Goal: Complete application form: Complete application form

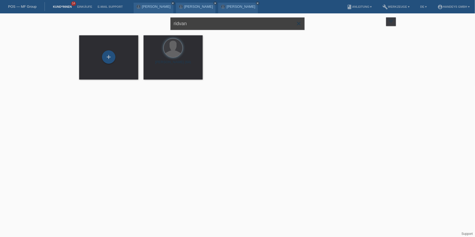
drag, startPoint x: 156, startPoint y: 20, endPoint x: 146, endPoint y: 21, distance: 10.8
click at [146, 21] on div "ridvan close filter_list view_module Alle Kund*innen anzeigen star Markierte Ku…" at bounding box center [237, 22] width 322 height 19
type input "ridvana"
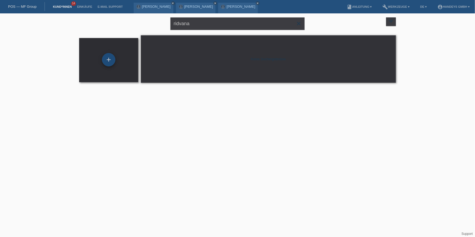
click at [108, 57] on div "+" at bounding box center [108, 59] width 13 height 13
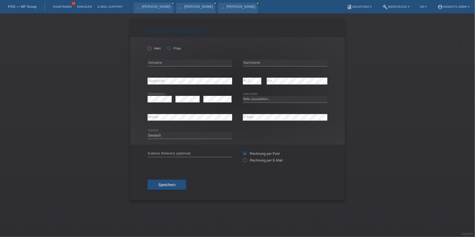
click at [175, 47] on label "Frau" at bounding box center [174, 48] width 14 height 4
click at [171, 47] on input "Frau" at bounding box center [168, 47] width 3 height 3
radio input "true"
click at [176, 64] on input "text" at bounding box center [190, 63] width 84 height 7
type input "Ridvana"
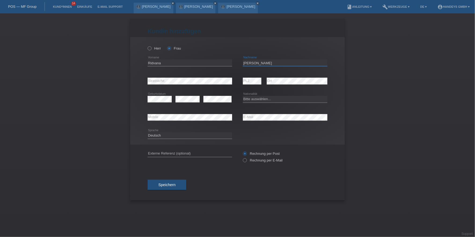
type input "[PERSON_NAME]"
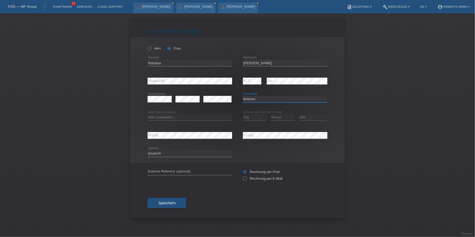
select select "BA"
click at [165, 115] on select "Bitte auswählen... C B B - Flüchtlingsstatus Andere" at bounding box center [190, 117] width 84 height 6
select select "C"
click at [148, 114] on select "Bitte auswählen... C B B - Flüchtlingsstatus Andere" at bounding box center [190, 117] width 84 height 6
click at [257, 115] on select "Tag 01 02 03 04 05 06 07 08 09 10 11" at bounding box center [255, 117] width 24 height 6
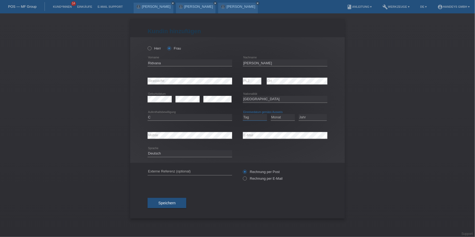
select select "29"
click at [243, 114] on select "Tag 01 02 03 04 05 06 07 08 09 10 11" at bounding box center [255, 117] width 24 height 6
select select "11"
select select "1998"
click at [164, 173] on input "text" at bounding box center [190, 172] width 84 height 7
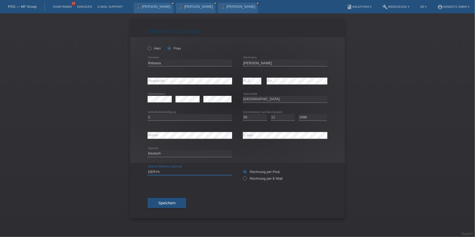
type input "DERYA"
click at [168, 201] on span "Speichern" at bounding box center [166, 203] width 17 height 4
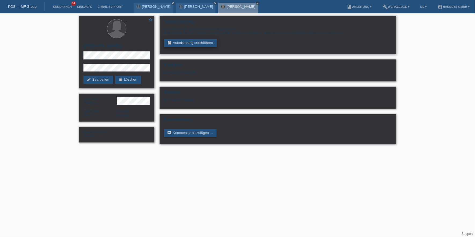
click at [207, 45] on link "assignment_turned_in Autorisierung durchführen" at bounding box center [190, 43] width 53 height 8
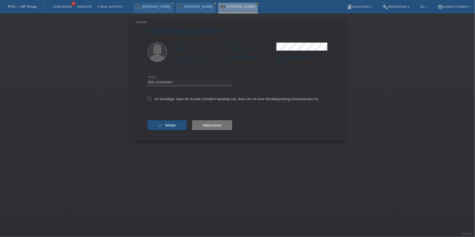
click at [187, 87] on div "Bitte auswählen CHF 1.00 - CHF 499.00 CHF 500.00 - CHF 1'999.00 CHF 2'000.00 - …" at bounding box center [190, 82] width 84 height 18
click at [195, 86] on div "Bitte auswählen CHF 1.00 - CHF 499.00 CHF 500.00 - CHF 1'999.00 CHF 2'000.00 - …" at bounding box center [190, 82] width 84 height 18
click at [203, 84] on select "Bitte auswählen CHF 1.00 - CHF 499.00 CHF 500.00 - CHF 1'999.00 CHF 2'000.00 - …" at bounding box center [190, 82] width 84 height 6
select select "3"
click at [148, 79] on select "Bitte auswählen CHF 1.00 - CHF 499.00 CHF 500.00 - CHF 1'999.00 CHF 2'000.00 - …" at bounding box center [190, 82] width 84 height 6
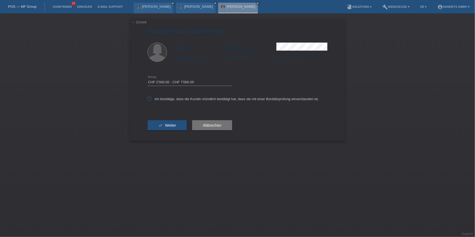
click at [183, 100] on label "Ich bestätige, dass die Kundin mündlich bestätigt hat, dass sie mit einer Bonit…" at bounding box center [233, 99] width 171 height 4
click at [151, 100] on input "Ich bestätige, dass die Kundin mündlich bestätigt hat, dass sie mit einer Bonit…" at bounding box center [149, 98] width 3 height 3
checkbox input "true"
click at [171, 122] on button "check Weiter" at bounding box center [167, 125] width 39 height 10
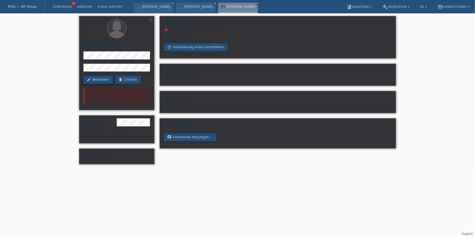
click at [107, 80] on link "edit Bearbeiten" at bounding box center [98, 80] width 30 height 8
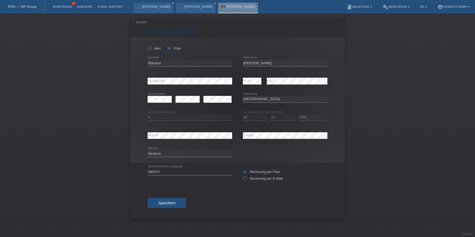
select select "BA"
select select "C"
select select "29"
select select "11"
select select "1998"
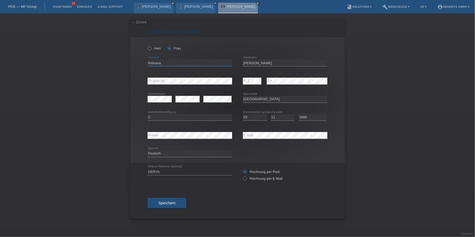
click at [153, 61] on input "Ridvana" at bounding box center [190, 63] width 84 height 7
click at [255, 64] on input "[PERSON_NAME]" at bounding box center [285, 63] width 84 height 7
click at [254, 63] on input "Zeljkovic" at bounding box center [285, 63] width 84 height 7
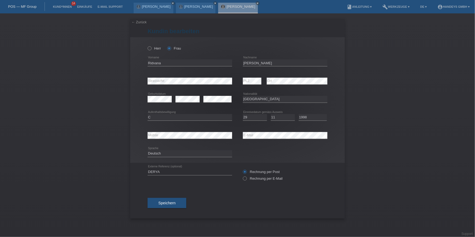
click at [152, 66] on icon at bounding box center [190, 66] width 84 height 0
click at [153, 64] on input "Ridvana" at bounding box center [190, 63] width 84 height 7
click at [136, 78] on div "Herr Frau Ridvana error Vorname C" at bounding box center [237, 100] width 215 height 126
click at [226, 138] on div "error Mobile error E-Mail" at bounding box center [238, 136] width 180 height 18
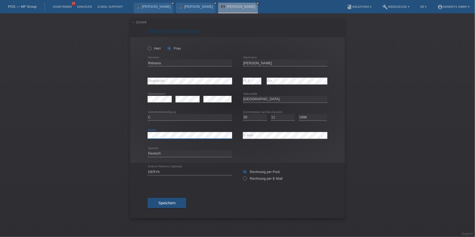
click at [155, 139] on div "error Mobile" at bounding box center [190, 135] width 84 height 7
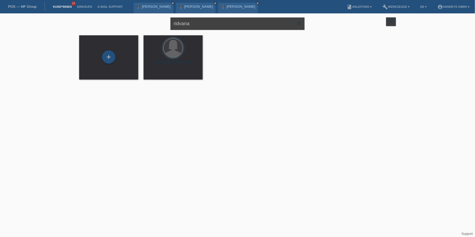
drag, startPoint x: 225, startPoint y: 22, endPoint x: 54, endPoint y: 27, distance: 170.7
click at [54, 27] on div "ridvana close filter_list view_module Alle Kund*innen anzeigen star Markierte K…" at bounding box center [237, 49] width 475 height 73
type input "locher"
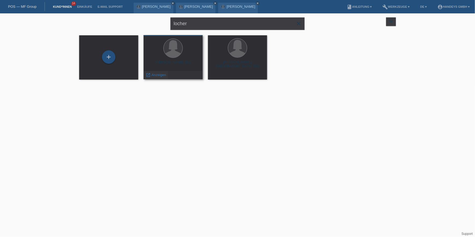
click at [160, 75] on span "Anzeigen" at bounding box center [159, 75] width 14 height 4
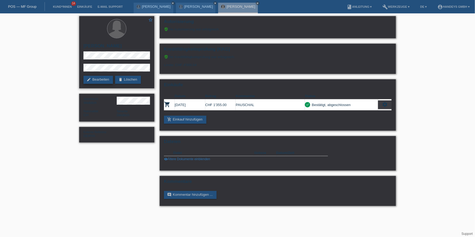
click at [93, 78] on link "edit Bearbeiten" at bounding box center [98, 80] width 30 height 8
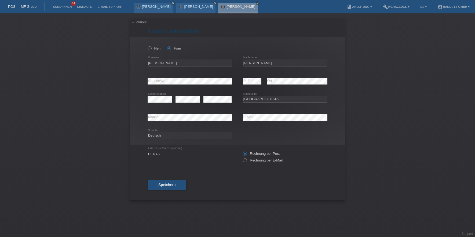
select select "CH"
click at [170, 185] on span "Speichern" at bounding box center [166, 185] width 17 height 4
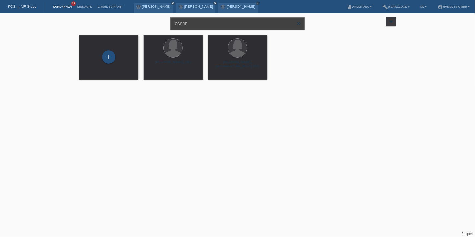
drag, startPoint x: 196, startPoint y: 23, endPoint x: 134, endPoint y: 24, distance: 62.0
click at [134, 24] on div "[PERSON_NAME] close filter_list view_module Alle Kund*innen anzeigen star Marki…" at bounding box center [237, 22] width 322 height 19
type input "da [PERSON_NAME]"
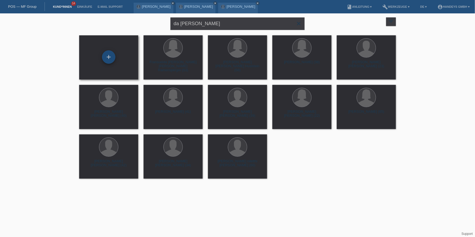
click at [108, 53] on div "+" at bounding box center [108, 56] width 13 height 13
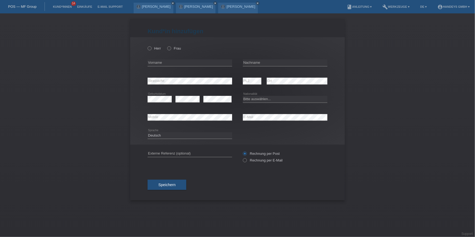
click at [166, 48] on div "Herr Frau" at bounding box center [190, 48] width 84 height 11
click at [173, 49] on label "Frau" at bounding box center [174, 48] width 14 height 4
click at [171, 49] on input "Frau" at bounding box center [168, 47] width 3 height 3
radio input "true"
click at [163, 63] on input "text" at bounding box center [190, 63] width 84 height 7
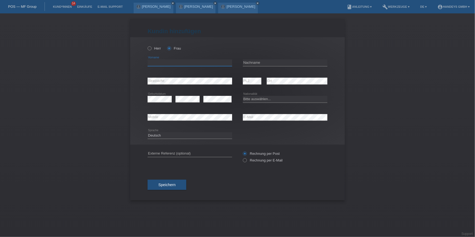
paste input "[PERSON_NAME] [PERSON_NAME]"
type input "[PERSON_NAME] [PERSON_NAME]"
click at [256, 64] on input "text" at bounding box center [285, 63] width 84 height 7
paste input "[PERSON_NAME]"
type input "[PERSON_NAME]"
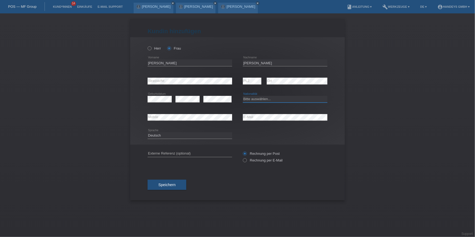
click at [271, 99] on select "Bitte auswählen... Schweiz Deutschland Liechtenstein Österreich ------------ Af…" at bounding box center [285, 99] width 84 height 6
select select "PT"
click at [243, 96] on select "Bitte auswählen... Schweiz Deutschland Liechtenstein Österreich ------------ Af…" at bounding box center [285, 99] width 84 height 6
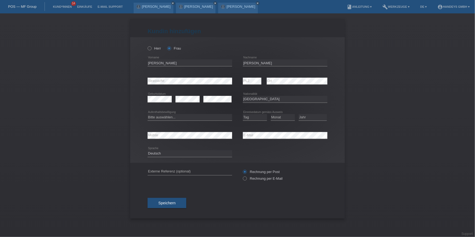
click at [202, 121] on icon at bounding box center [190, 121] width 84 height 0
click at [207, 119] on select "Bitte auswählen... C B B - Flüchtlingsstatus Andere" at bounding box center [190, 117] width 84 height 6
select select "C"
click at [148, 114] on select "Bitte auswählen... C B B - Flüchtlingsstatus Andere" at bounding box center [190, 117] width 84 height 6
click at [251, 118] on select "Tag 01 02 03 04 05 06 07 08 09 10 11" at bounding box center [255, 117] width 24 height 6
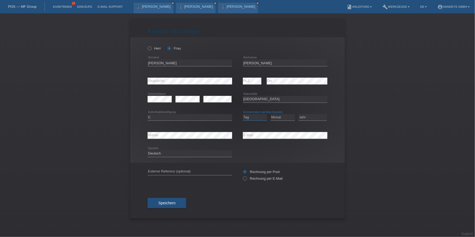
select select "04"
click at [243, 114] on select "Tag 01 02 03 04 05 06 07 08 09 10 11" at bounding box center [255, 117] width 24 height 6
select select "03"
select select "1994"
click at [190, 174] on input "text" at bounding box center [190, 172] width 84 height 7
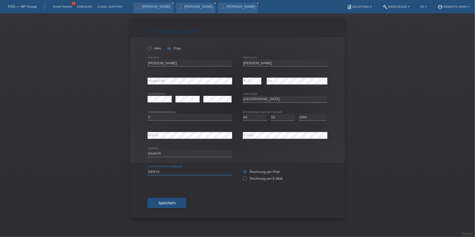
type input "DERYA"
click at [183, 192] on div "Speichern" at bounding box center [238, 203] width 180 height 31
click at [166, 200] on button "Speichern" at bounding box center [167, 203] width 39 height 10
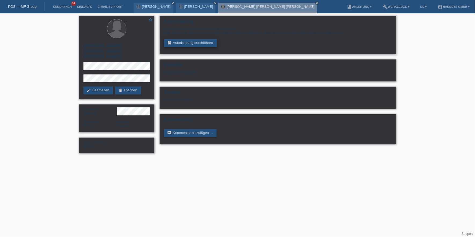
click at [176, 40] on link "assignment_turned_in Autorisierung durchführen" at bounding box center [190, 43] width 53 height 8
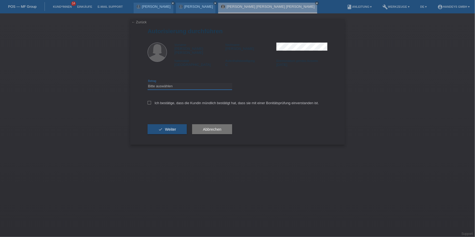
click at [170, 83] on select "Bitte auswählen CHF 1.00 - CHF 499.00 CHF 500.00 - CHF 1'999.00 CHF 2'000.00 - …" at bounding box center [190, 86] width 84 height 6
select select "3"
click at [148, 83] on select "Bitte auswählen CHF 1.00 - CHF 499.00 CHF 500.00 - CHF 1'999.00 CHF 2'000.00 - …" at bounding box center [190, 86] width 84 height 6
click at [176, 101] on label "Ich bestätige, dass die Kundin mündlich bestätigt hat, dass sie mit einer Bonit…" at bounding box center [233, 103] width 171 height 4
click at [151, 101] on input "Ich bestätige, dass die Kundin mündlich bestätigt hat, dass sie mit einer Bonit…" at bounding box center [149, 102] width 3 height 3
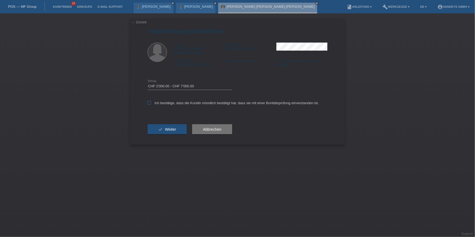
checkbox input "true"
click at [169, 124] on button "check Weiter" at bounding box center [167, 129] width 39 height 10
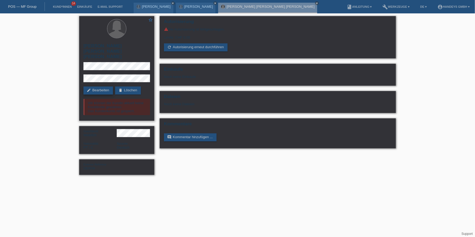
click at [100, 87] on link "edit Bearbeiten" at bounding box center [98, 91] width 30 height 8
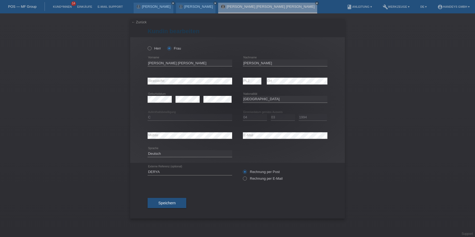
select select "PT"
select select "C"
select select "04"
select select "03"
select select "1994"
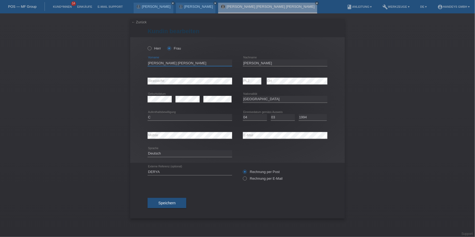
drag, startPoint x: 183, startPoint y: 61, endPoint x: 131, endPoint y: 61, distance: 52.6
click at [131, 61] on div "[PERSON_NAME] Frau [PERSON_NAME] [PERSON_NAME] error Vorname [PERSON_NAME] erro…" at bounding box center [237, 100] width 215 height 126
drag, startPoint x: 268, startPoint y: 61, endPoint x: 235, endPoint y: 62, distance: 32.8
click at [235, 62] on div "[PERSON_NAME] [PERSON_NAME] error Vorname Da [PERSON_NAME] error Nachname" at bounding box center [238, 63] width 180 height 18
drag, startPoint x: 186, startPoint y: 64, endPoint x: 135, endPoint y: 62, distance: 50.7
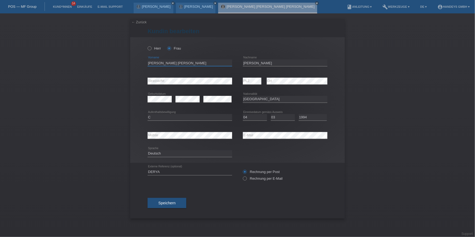
click at [135, 62] on div "[PERSON_NAME] Frau [PERSON_NAME] [PERSON_NAME] error Vorname [PERSON_NAME] erro…" at bounding box center [237, 100] width 215 height 126
drag, startPoint x: 272, startPoint y: 64, endPoint x: 228, endPoint y: 65, distance: 44.0
click at [228, 65] on div "[PERSON_NAME] [PERSON_NAME] error Vorname Da [PERSON_NAME] error Nachname" at bounding box center [238, 63] width 180 height 18
click at [229, 138] on div "error Mobile error E-Mail" at bounding box center [238, 136] width 180 height 18
click at [155, 139] on div "error Mobile" at bounding box center [190, 136] width 84 height 18
